Goal: Transaction & Acquisition: Download file/media

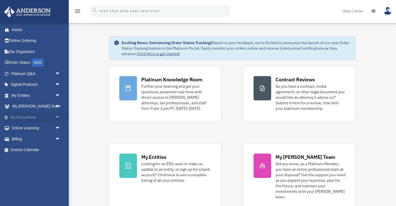
click at [59, 116] on span "arrow_drop_down" at bounding box center [60, 117] width 11 height 11
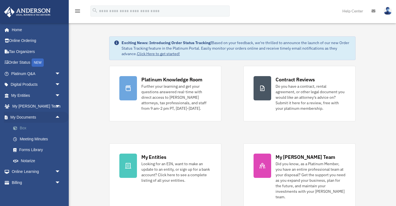
click at [24, 128] on link "Box" at bounding box center [38, 128] width 61 height 11
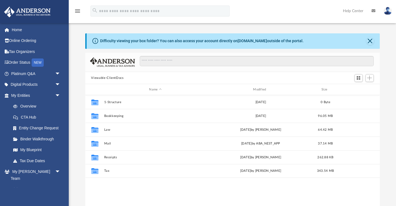
scroll to position [125, 295]
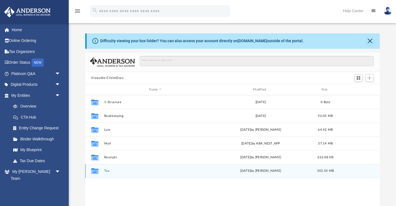
click at [107, 172] on button "Tax" at bounding box center [155, 171] width 103 height 4
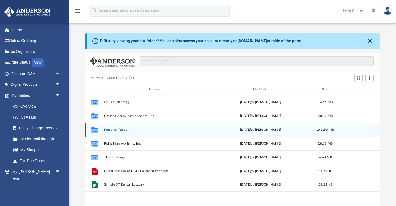
click at [118, 129] on button "Personal Taxes" at bounding box center [155, 130] width 103 height 4
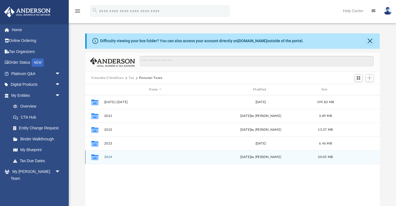
click at [111, 157] on button "2024" at bounding box center [155, 157] width 103 height 4
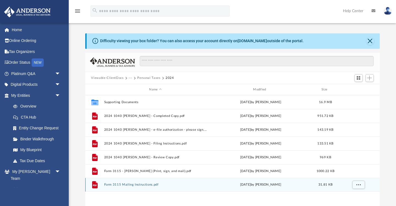
click at [151, 184] on button "Form 3115 Mailing Instructions.pdf" at bounding box center [155, 185] width 103 height 4
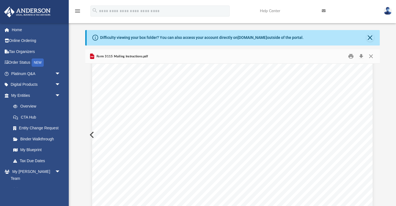
scroll to position [40, 0]
click at [372, 56] on button "Close" at bounding box center [371, 56] width 10 height 9
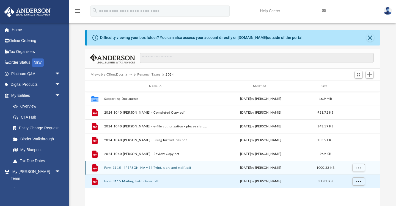
click at [156, 169] on button "Form 3115 - [PERSON_NAME] (Print, sign, and mail).pdf" at bounding box center [155, 168] width 103 height 4
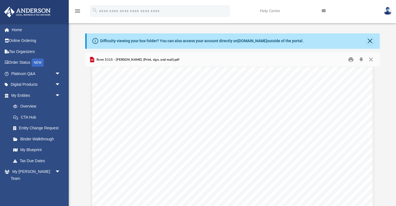
scroll to position [1880, 0]
click at [361, 59] on button "Download" at bounding box center [362, 59] width 10 height 9
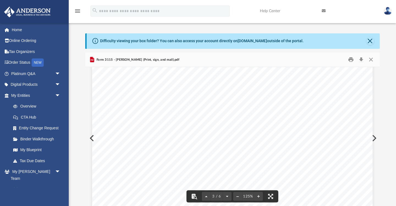
scroll to position [916, 0]
